Goal: Task Accomplishment & Management: Manage account settings

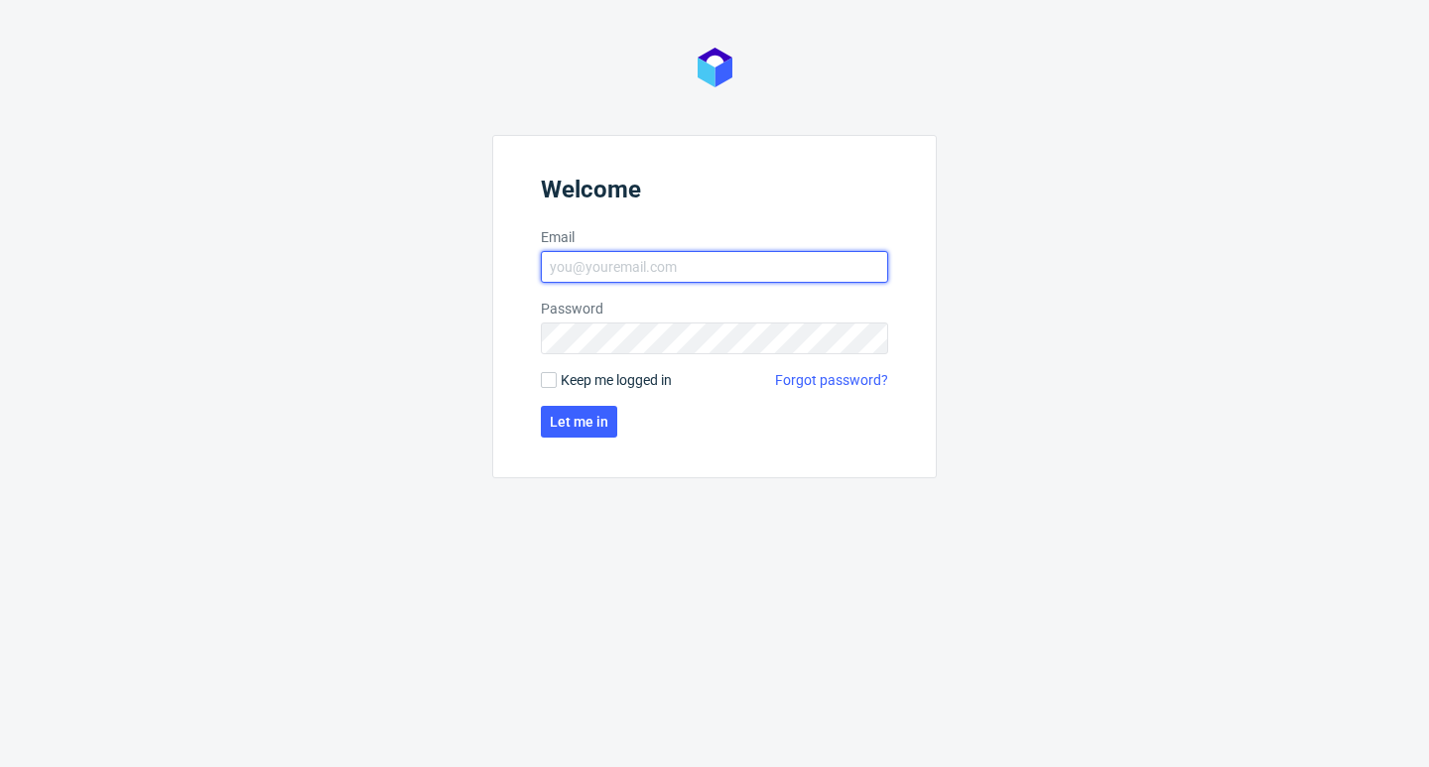
click at [602, 270] on input "Email" at bounding box center [714, 267] width 347 height 32
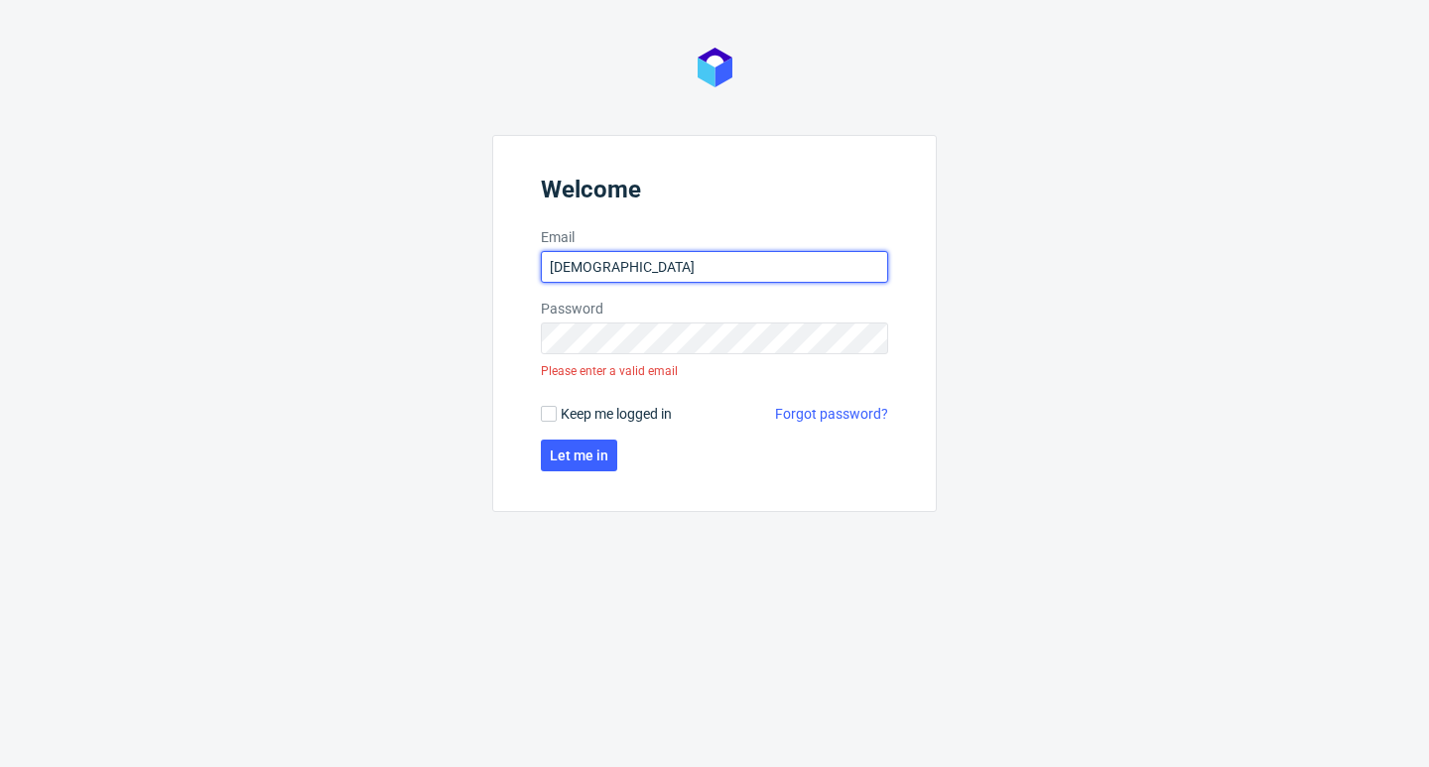
type input "[DEMOGRAPHIC_DATA]"
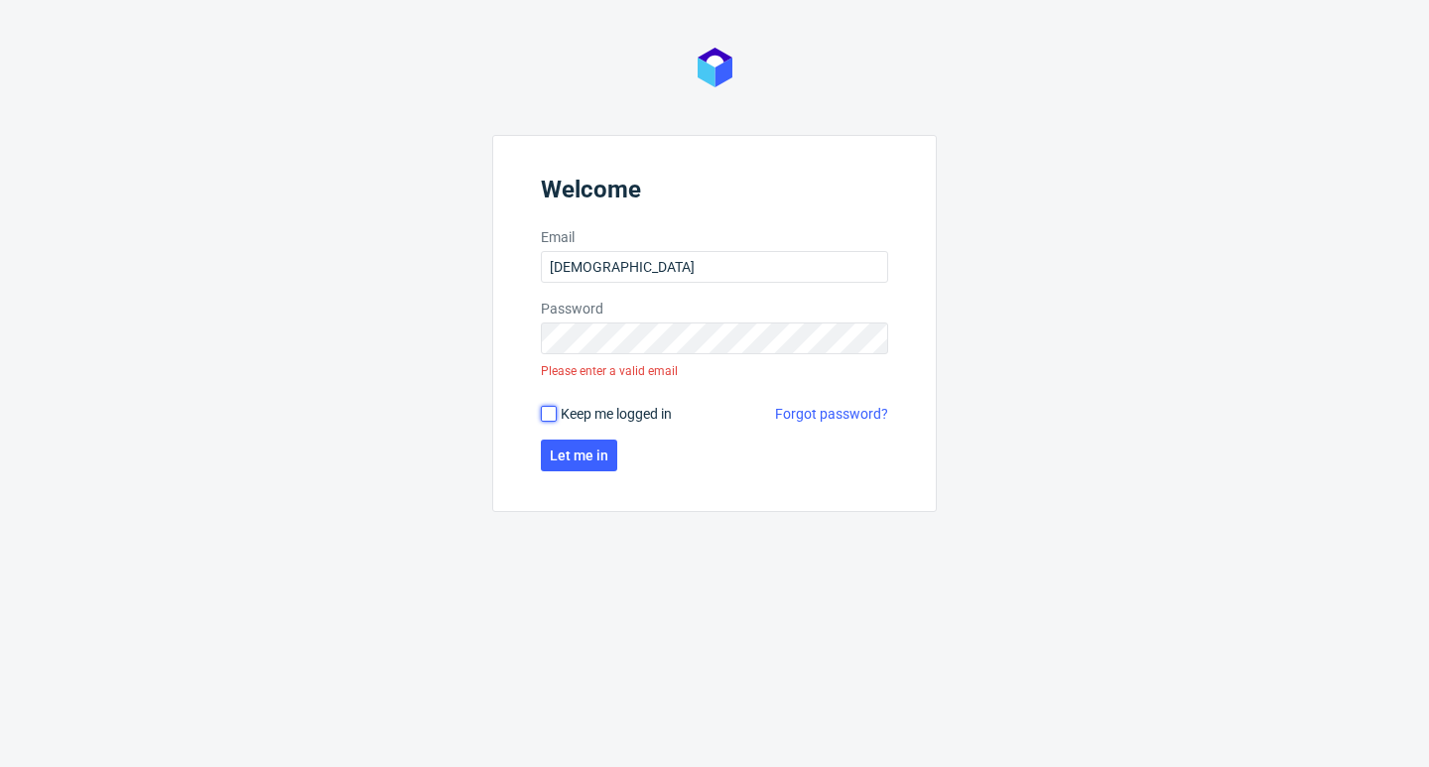
click at [546, 417] on input "Keep me logged in" at bounding box center [549, 414] width 16 height 16
checkbox input "true"
click at [556, 463] on button "Let me in" at bounding box center [579, 455] width 76 height 32
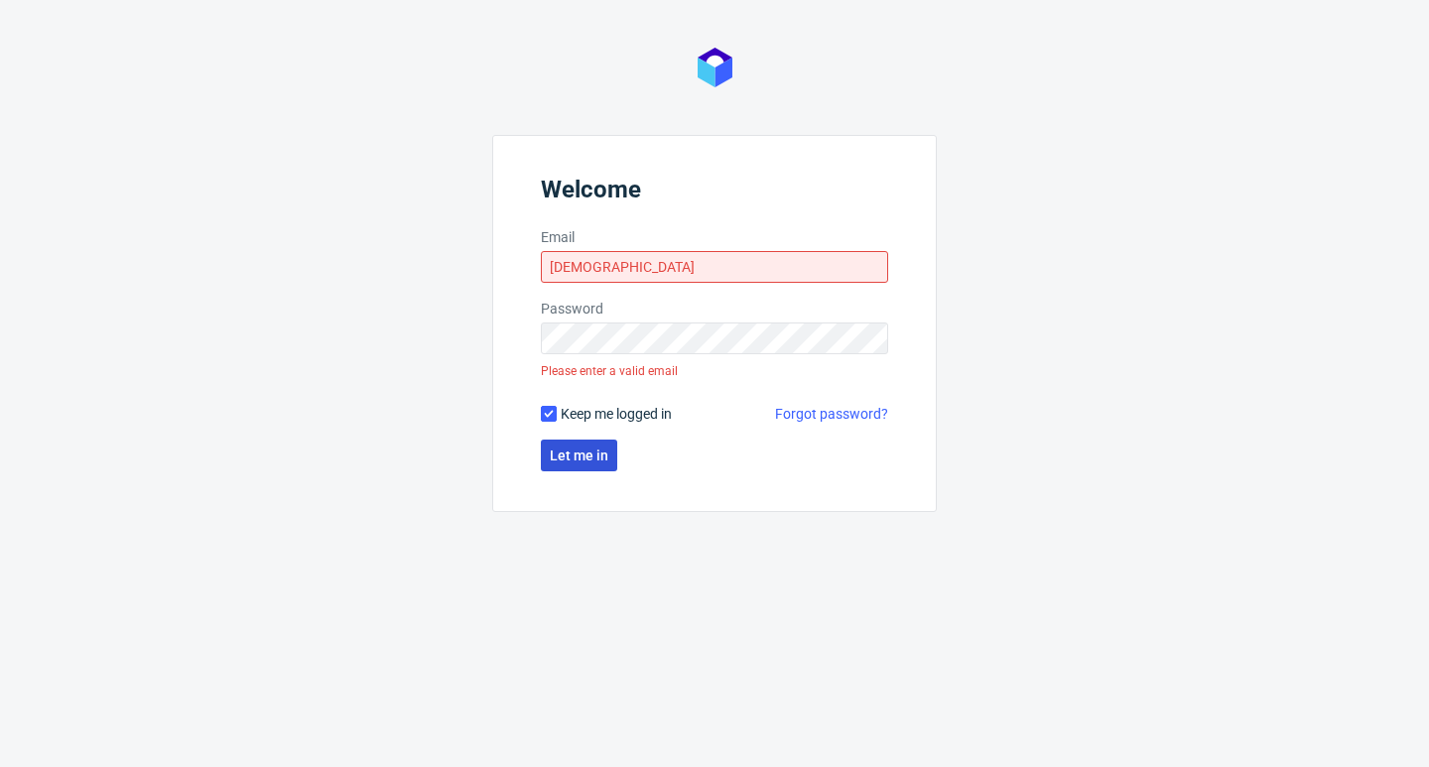
click at [541, 439] on button "Let me in" at bounding box center [579, 455] width 76 height 32
click at [589, 453] on span "Let me in" at bounding box center [579, 455] width 59 height 14
click at [601, 454] on span "Let me in" at bounding box center [579, 455] width 59 height 14
click at [603, 454] on span "Let me in" at bounding box center [579, 455] width 59 height 14
click at [605, 453] on span "Let me in" at bounding box center [579, 455] width 59 height 14
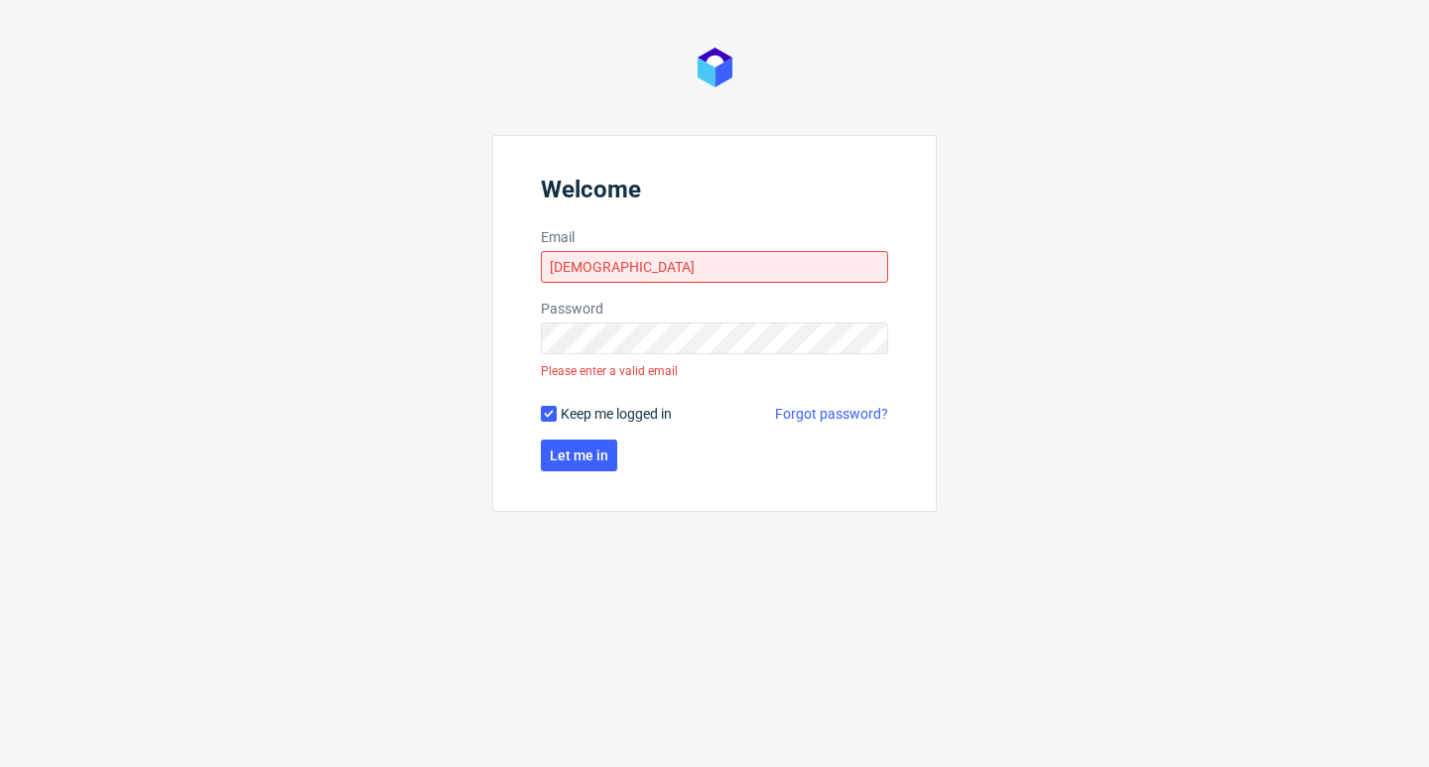
click at [680, 372] on form "Welcome Email eushei Password Please enter a valid email Keep me logged in Forg…" at bounding box center [714, 323] width 444 height 377
click at [680, 367] on form "Welcome Email eushei Password Please enter a valid email Keep me logged in Forg…" at bounding box center [714, 323] width 444 height 377
click at [678, 365] on form "Welcome Email eushei Password Please enter a valid email Keep me logged in Forg…" at bounding box center [714, 323] width 444 height 377
click at [588, 414] on span "Keep me logged in" at bounding box center [616, 414] width 111 height 20
click at [589, 414] on span "Keep me logged in" at bounding box center [616, 414] width 111 height 20
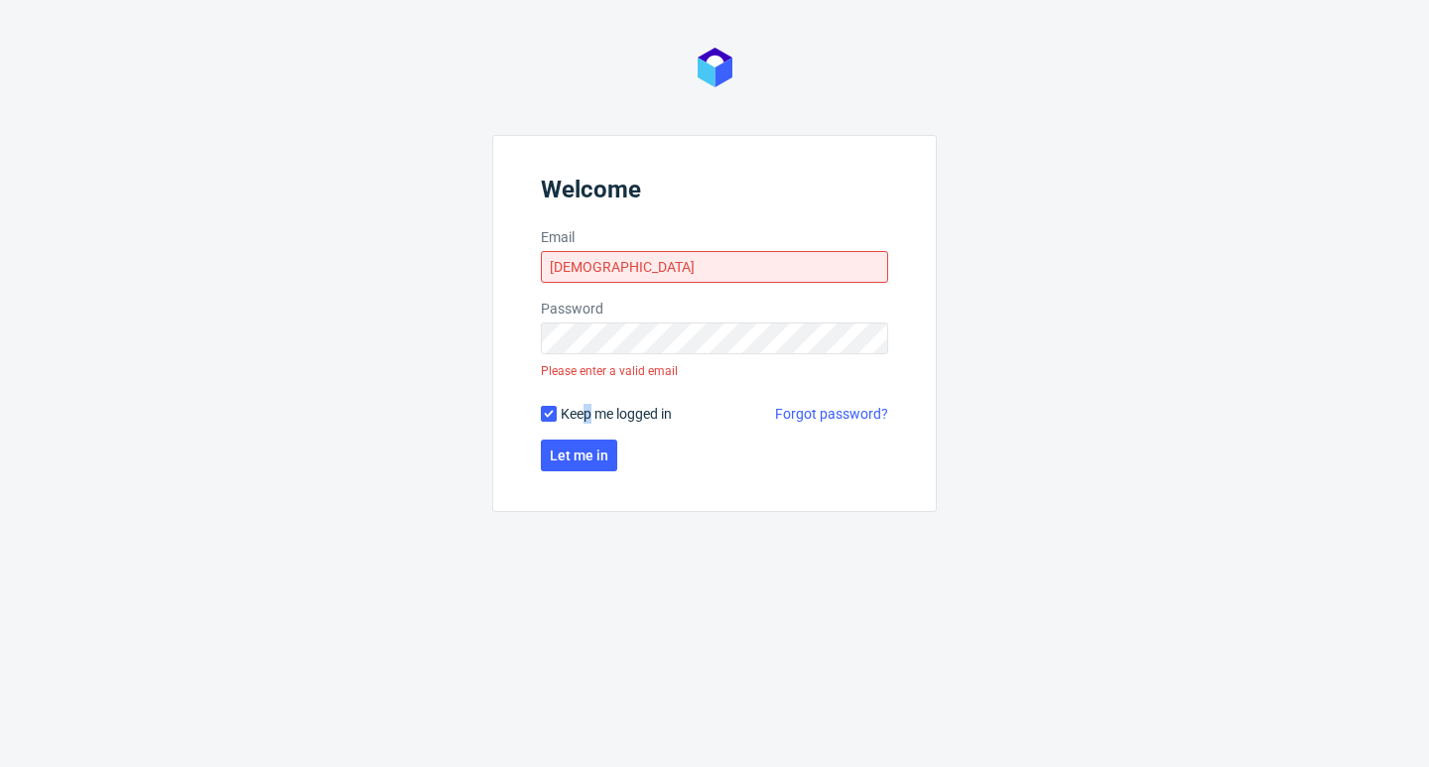
click at [557, 414] on input "Keep me logged in" at bounding box center [549, 414] width 16 height 16
click at [589, 414] on span "Keep me logged in" at bounding box center [616, 414] width 111 height 20
click at [557, 414] on input "Keep me logged in" at bounding box center [549, 414] width 16 height 16
checkbox input "true"
click at [614, 448] on button "Let me in" at bounding box center [579, 455] width 76 height 32
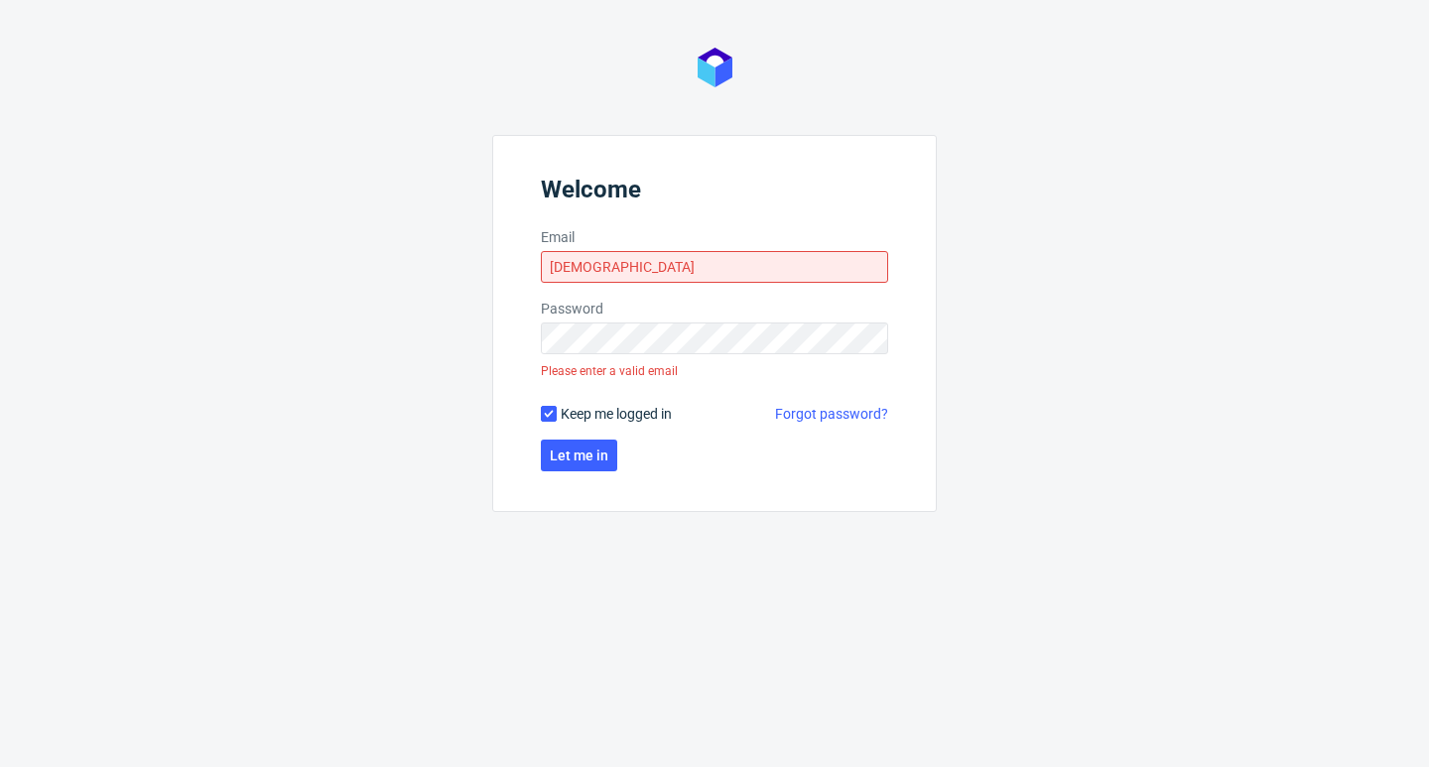
click at [575, 191] on header "Welcome" at bounding box center [714, 194] width 347 height 36
